Goal: Find contact information: Find contact information

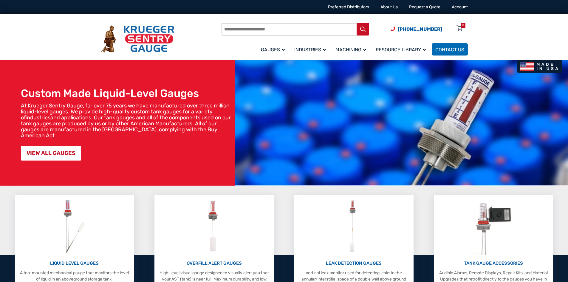
click at [355, 8] on link "Preferred Distributors" at bounding box center [348, 6] width 41 height 5
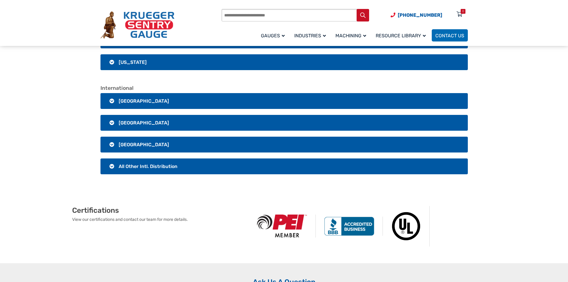
scroll to position [1192, 0]
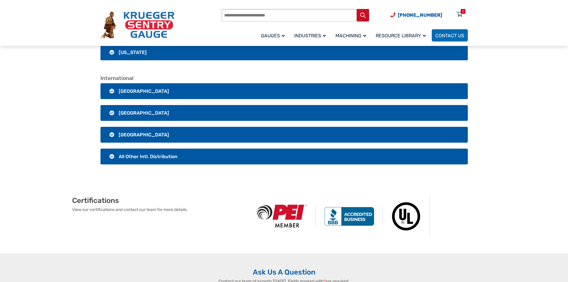
click at [173, 158] on span "All Other Intl. Distribution" at bounding box center [148, 156] width 59 height 6
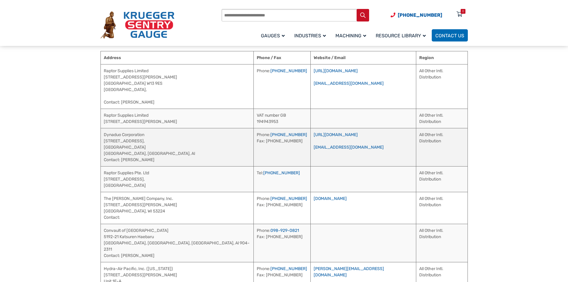
scroll to position [1281, 0]
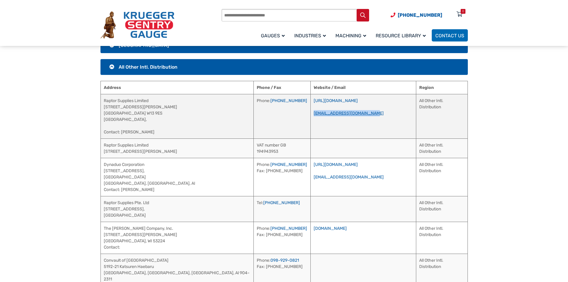
drag, startPoint x: 358, startPoint y: 113, endPoint x: 297, endPoint y: 114, distance: 61.1
click at [310, 114] on td "https://www.raptorsupplies.com/ saurabh@raptorsupplies.com" at bounding box center [362, 116] width 105 height 44
copy link "[EMAIL_ADDRESS][DOMAIN_NAME]"
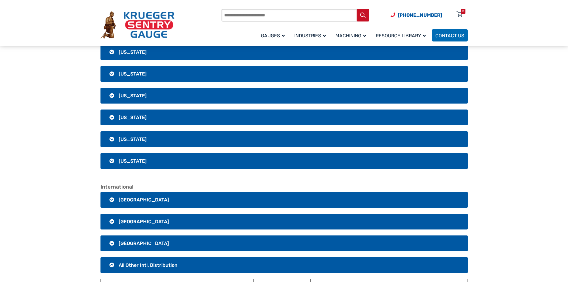
scroll to position [1073, 0]
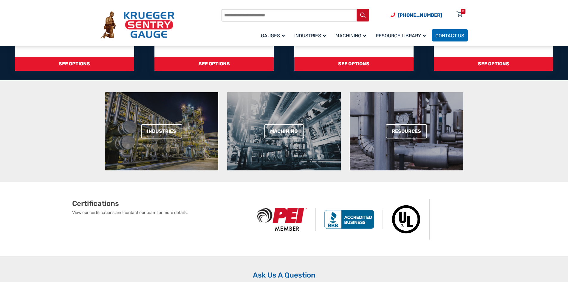
scroll to position [675, 0]
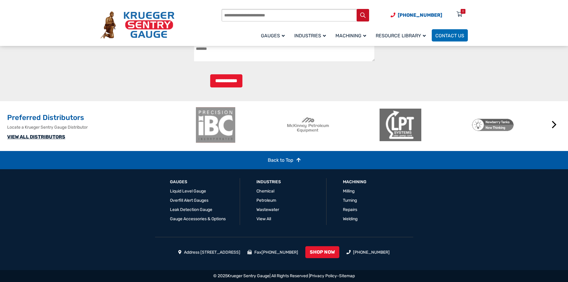
click at [30, 134] on link "VIEW ALL DISTRIBUTORS" at bounding box center [36, 137] width 58 height 6
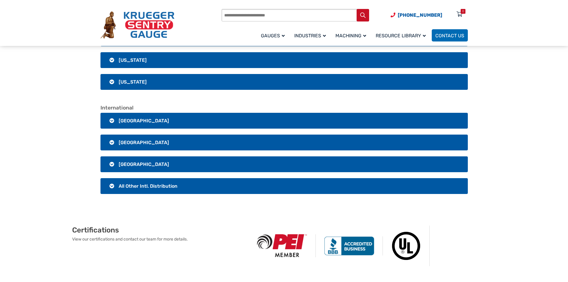
scroll to position [1162, 0]
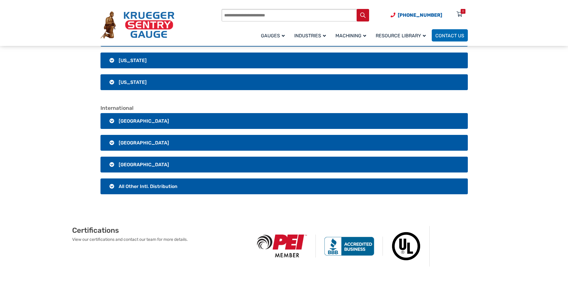
click at [159, 188] on span "All Other Intl. Distribution" at bounding box center [148, 186] width 59 height 6
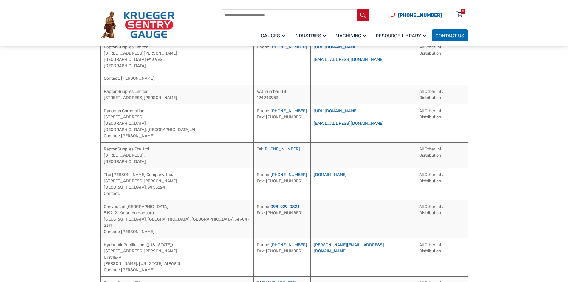
scroll to position [1341, 0]
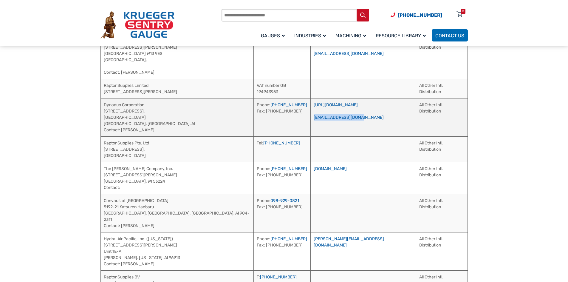
drag, startPoint x: 348, startPoint y: 117, endPoint x: 296, endPoint y: 117, distance: 51.8
click at [310, 117] on td "[URL][DOMAIN_NAME] [EMAIL_ADDRESS][DOMAIN_NAME]" at bounding box center [362, 117] width 105 height 38
copy link "[EMAIL_ADDRESS][DOMAIN_NAME]"
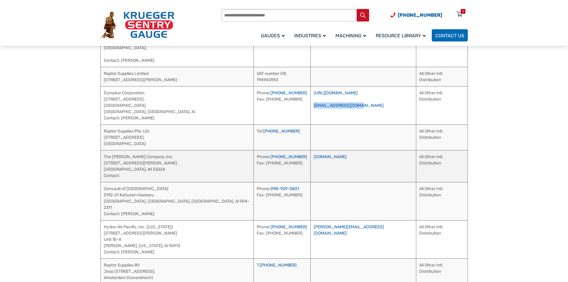
scroll to position [1298, 0]
